Goal: Submit feedback/report problem: Complete application form

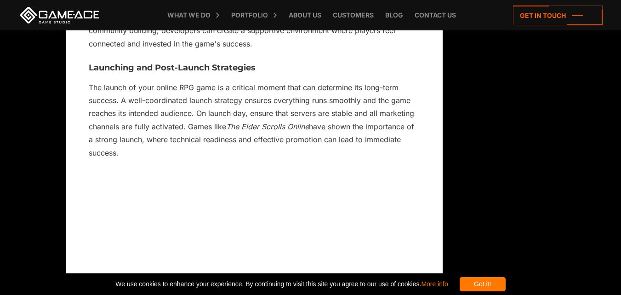
scroll to position [6711, 0]
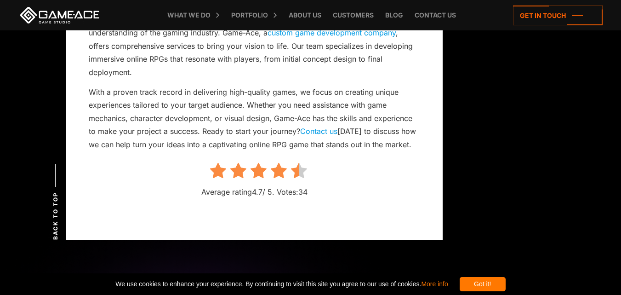
scroll to position [8641, 0]
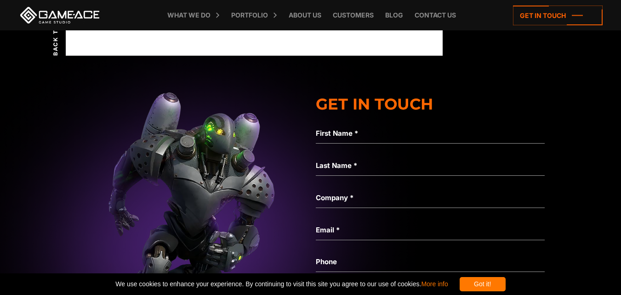
click at [397, 128] on label "First Name *" at bounding box center [430, 133] width 229 height 11
click at [397, 125] on input "First Name *" at bounding box center [430, 132] width 229 height 21
type input "*****"
click at [399, 160] on label "Last Name *" at bounding box center [430, 165] width 229 height 11
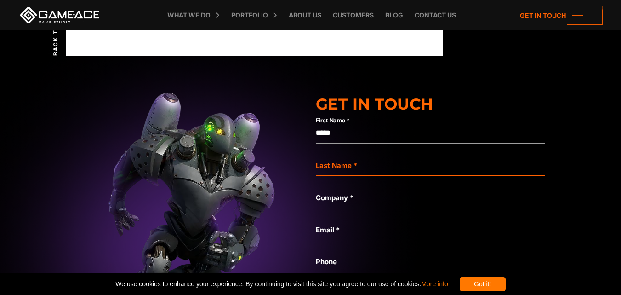
click at [399, 154] on input "Last Name *" at bounding box center [430, 164] width 229 height 21
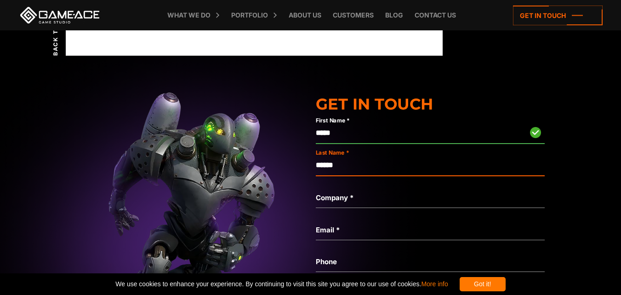
type input "******"
click at [399, 192] on label "Company *" at bounding box center [430, 197] width 229 height 11
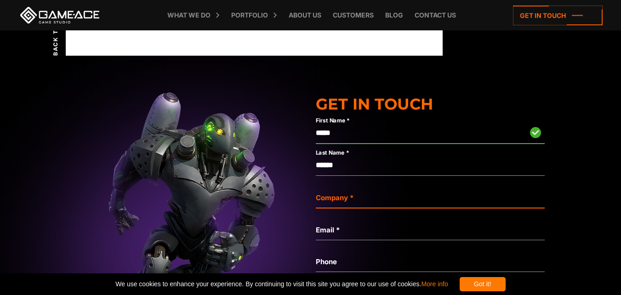
click at [399, 187] on input "Company *" at bounding box center [430, 197] width 229 height 21
type input "*********"
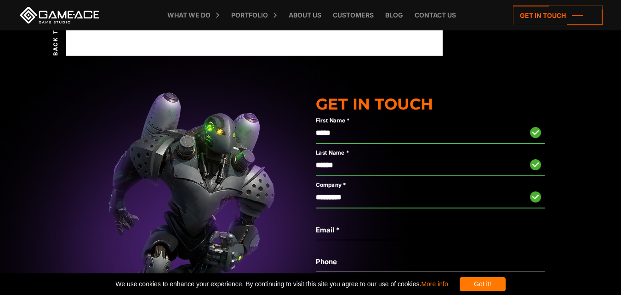
click at [409, 224] on label "Email *" at bounding box center [430, 229] width 229 height 11
click at [409, 219] on input "Email *" at bounding box center [430, 229] width 229 height 21
type input "**********"
click at [399, 267] on div "Not a valid phone" at bounding box center [430, 275] width 229 height 16
click at [399, 256] on label "Phone" at bounding box center [430, 261] width 229 height 11
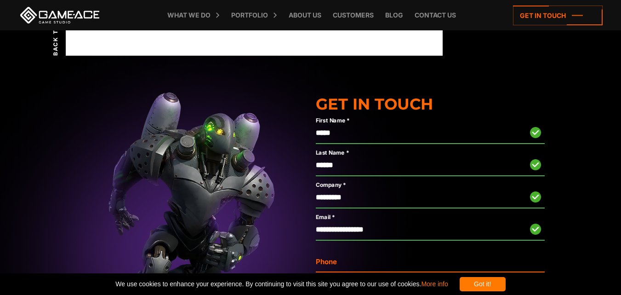
click at [399, 251] on input "Phone" at bounding box center [430, 261] width 229 height 21
type input "*"
type input "**********"
click at [556, 237] on img at bounding box center [191, 242] width 2394 height 448
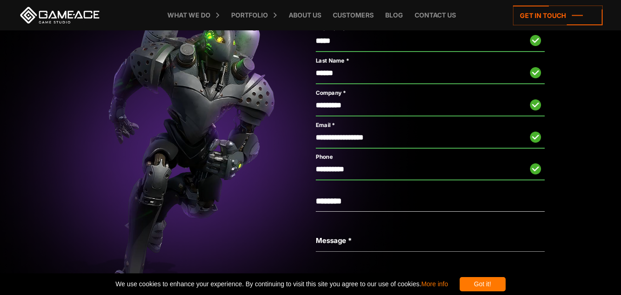
scroll to position [8687, 0]
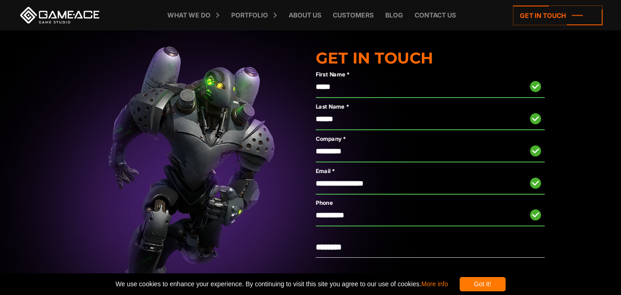
click at [577, 102] on img at bounding box center [191, 196] width 2394 height 448
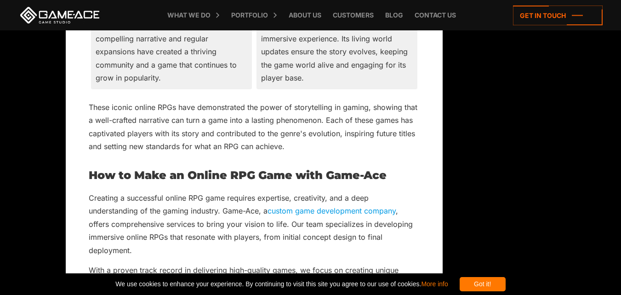
scroll to position [8186, 0]
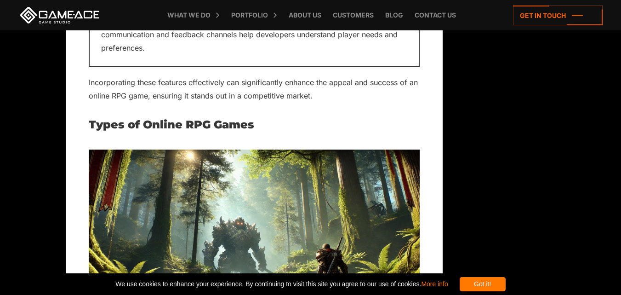
scroll to position [1797, 0]
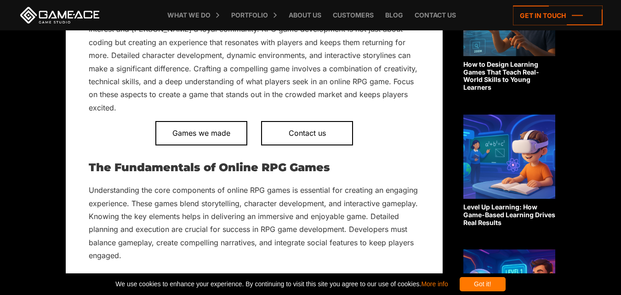
scroll to position [643, 0]
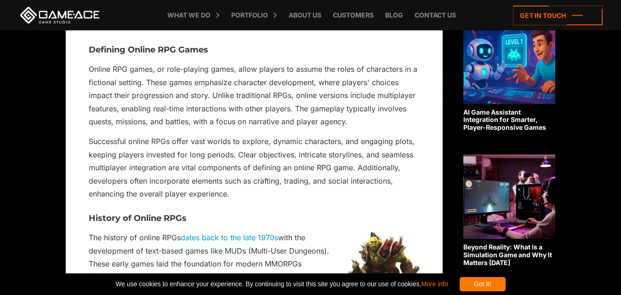
click at [412, 115] on p "Online RPG games, or role-playing games, allow players to assume the roles of c…" at bounding box center [254, 95] width 331 height 65
